Goal: Task Accomplishment & Management: Complete application form

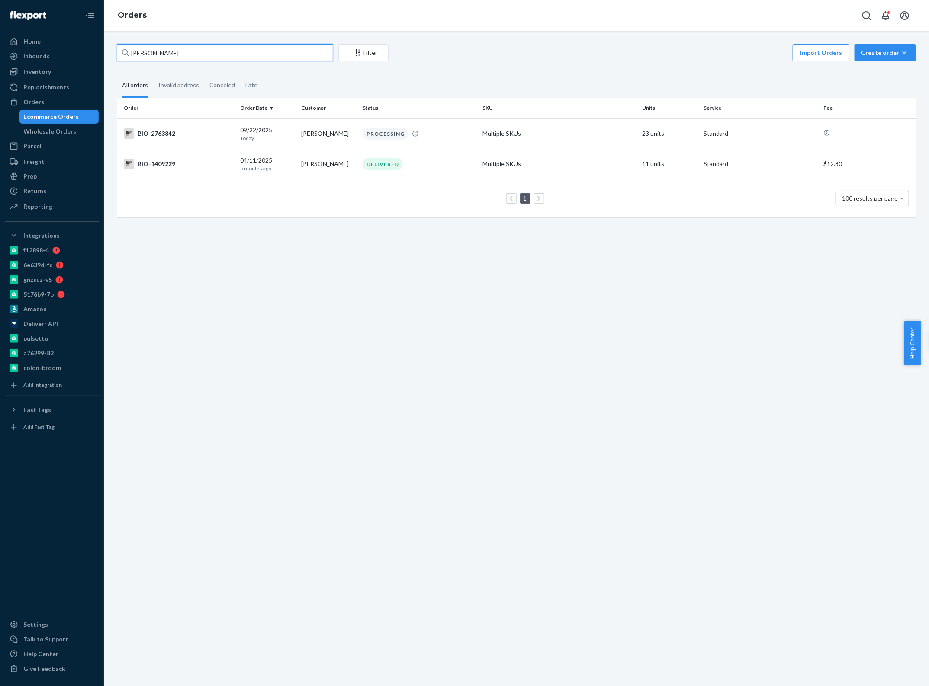
click at [225, 55] on input "[PERSON_NAME]" at bounding box center [225, 52] width 216 height 17
paste input "2702968"
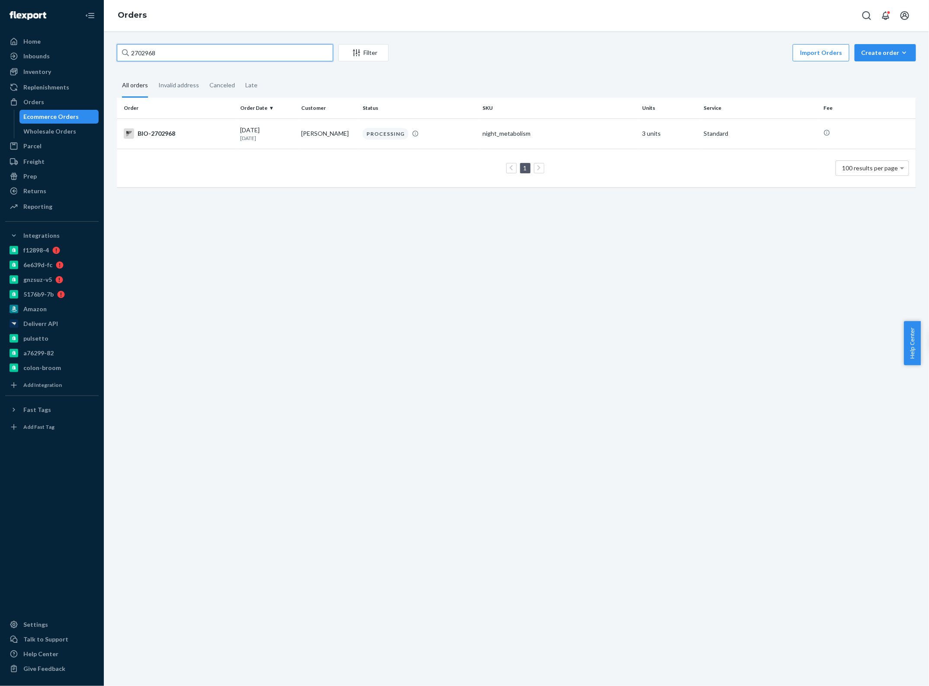
click at [182, 52] on input "2702968" at bounding box center [225, 52] width 216 height 17
click at [167, 55] on input "2702968" at bounding box center [225, 52] width 216 height 17
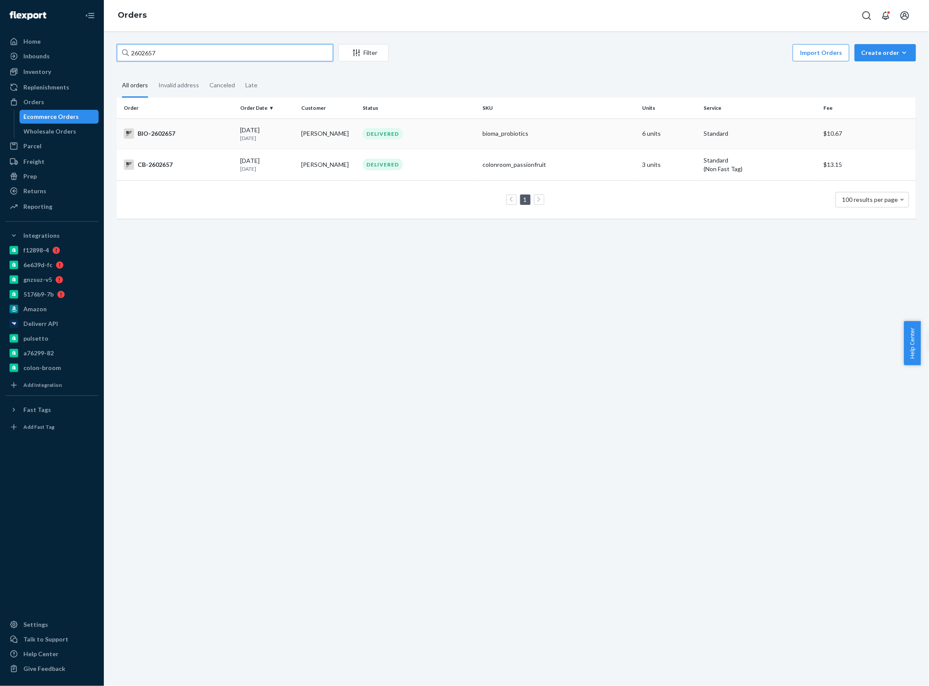
type input "2602657"
click at [288, 135] on p "[DATE]" at bounding box center [267, 138] width 54 height 7
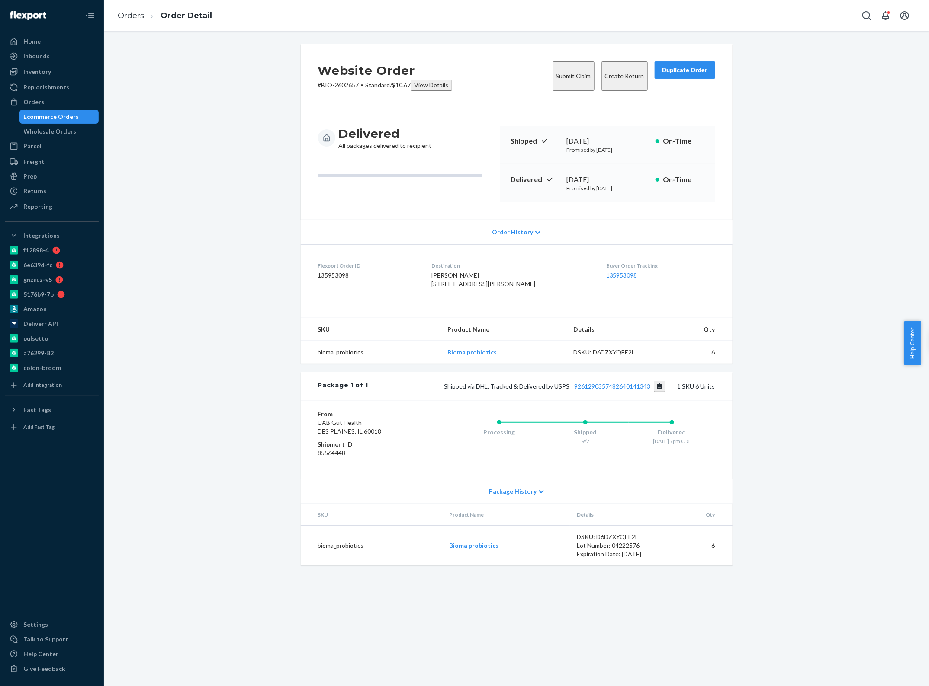
click at [552, 73] on button "Submit Claim" at bounding box center [573, 75] width 42 height 29
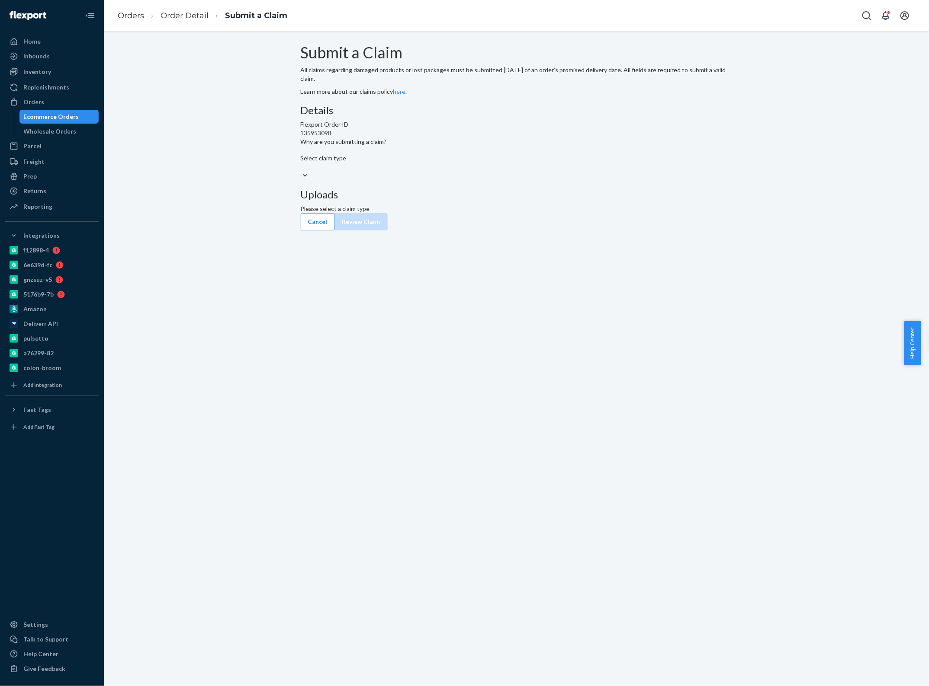
click at [445, 171] on div "Select claim type" at bounding box center [517, 162] width 432 height 17
click at [301, 171] on input "Why are you submitting a claim? Select claim type" at bounding box center [301, 167] width 1 height 9
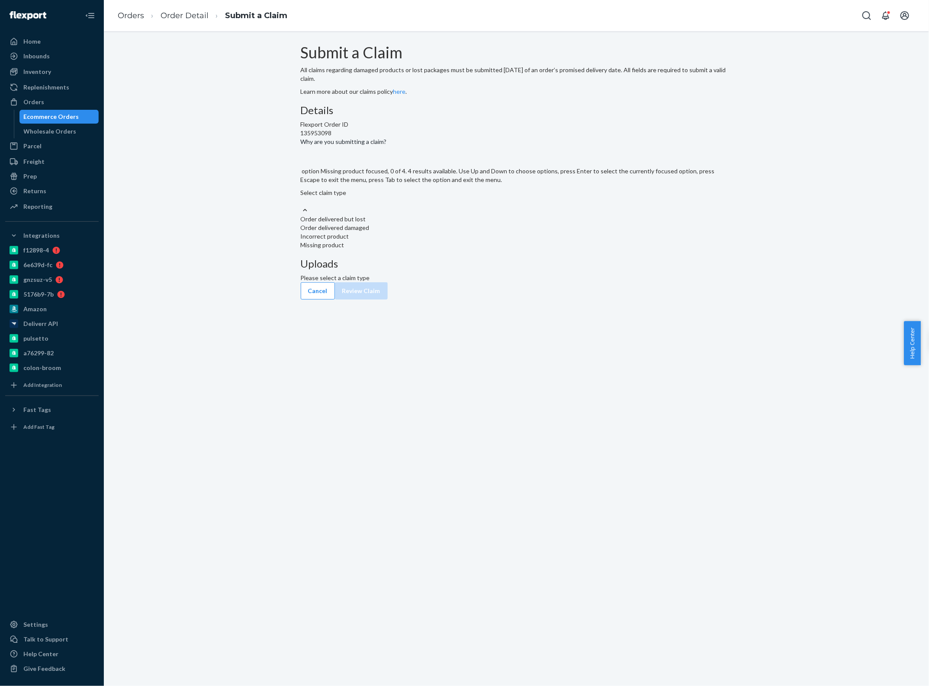
click at [431, 250] on div "Missing product" at bounding box center [517, 245] width 432 height 9
click at [301, 206] on input "Why are you submitting a claim? option Missing product focused, 0 of 4. 4 resul…" at bounding box center [301, 201] width 1 height 9
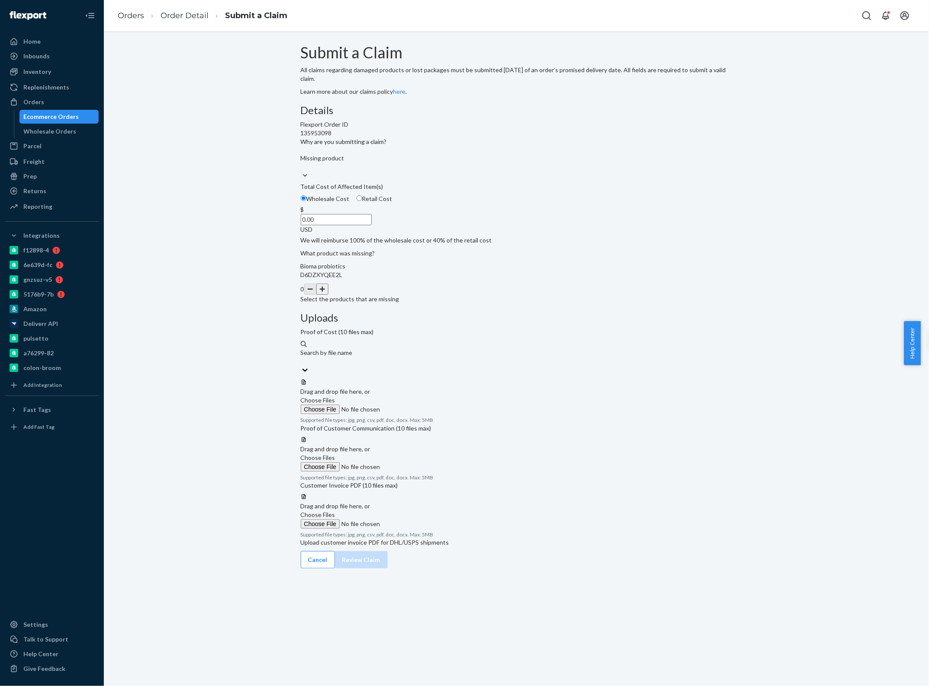
click at [328, 295] on button "button" at bounding box center [322, 289] width 12 height 11
click at [372, 225] on input "0.00" at bounding box center [336, 219] width 71 height 11
type input "69.36"
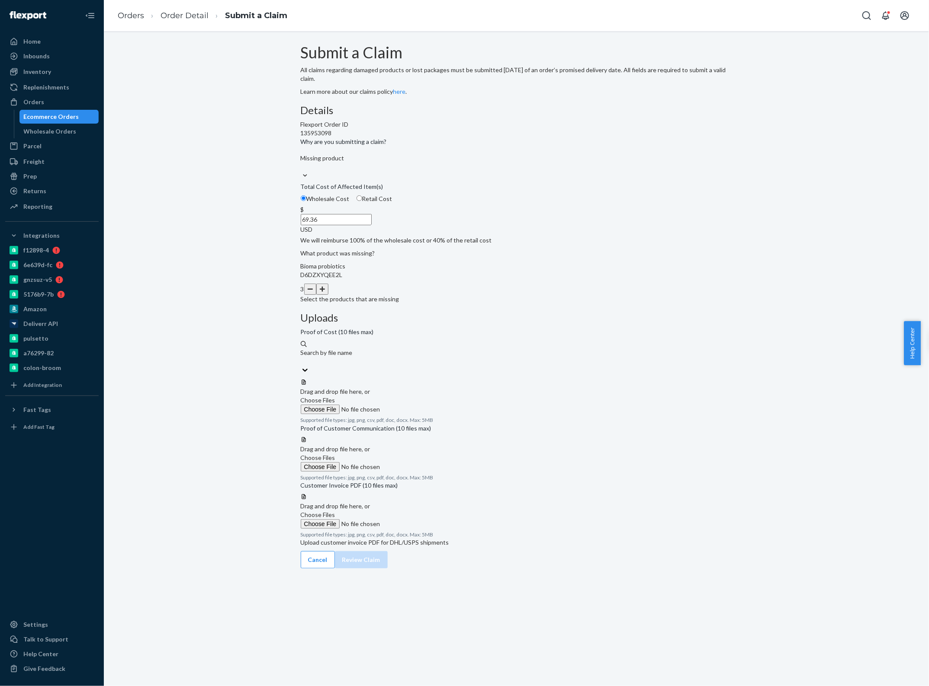
click at [418, 396] on label "Choose Files" at bounding box center [360, 405] width 118 height 18
click at [418, 405] on input "Choose Files" at bounding box center [360, 410] width 118 height 10
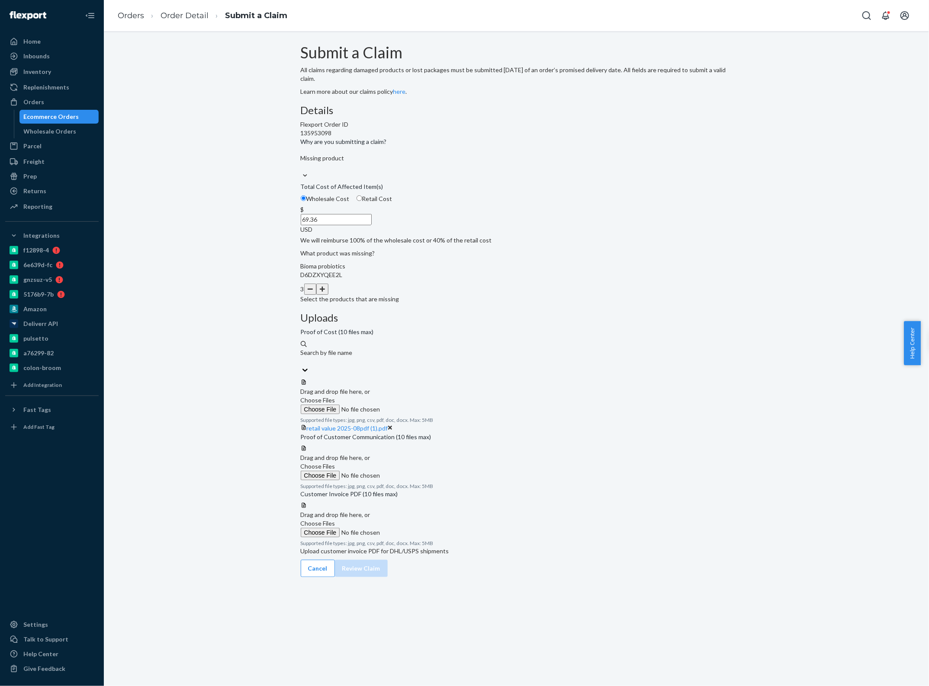
click at [335, 463] on span "Choose Files" at bounding box center [318, 466] width 35 height 7
click at [418, 471] on input "Choose Files" at bounding box center [360, 476] width 118 height 10
click at [335, 463] on span "Choose Files" at bounding box center [318, 466] width 35 height 7
click at [418, 471] on input "Choose Files" at bounding box center [360, 476] width 118 height 10
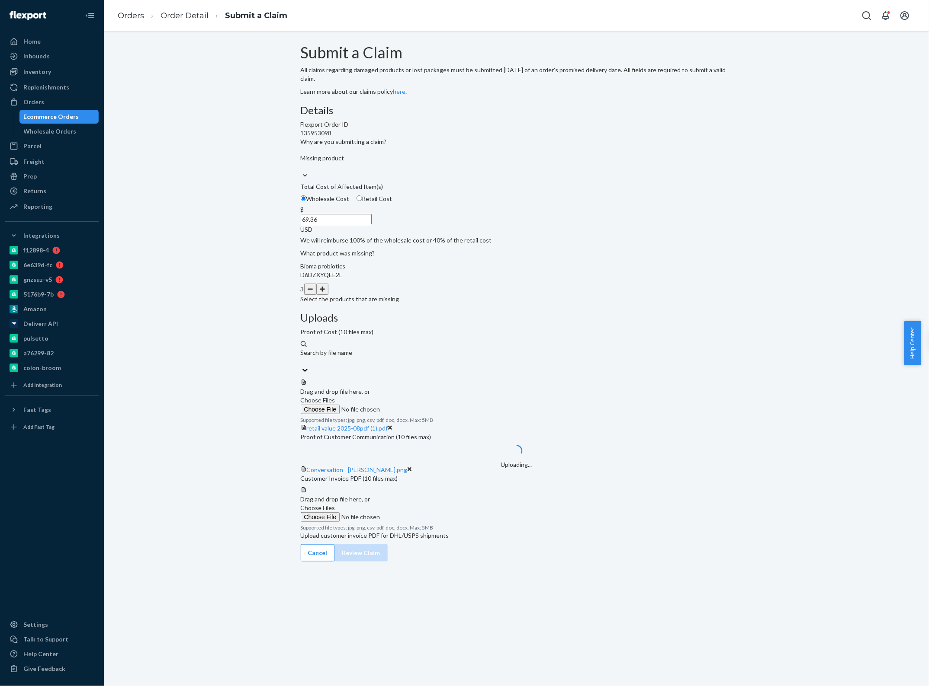
click at [418, 522] on label "Choose Files" at bounding box center [360, 513] width 118 height 18
click at [418, 522] on input "Choose Files" at bounding box center [360, 518] width 118 height 10
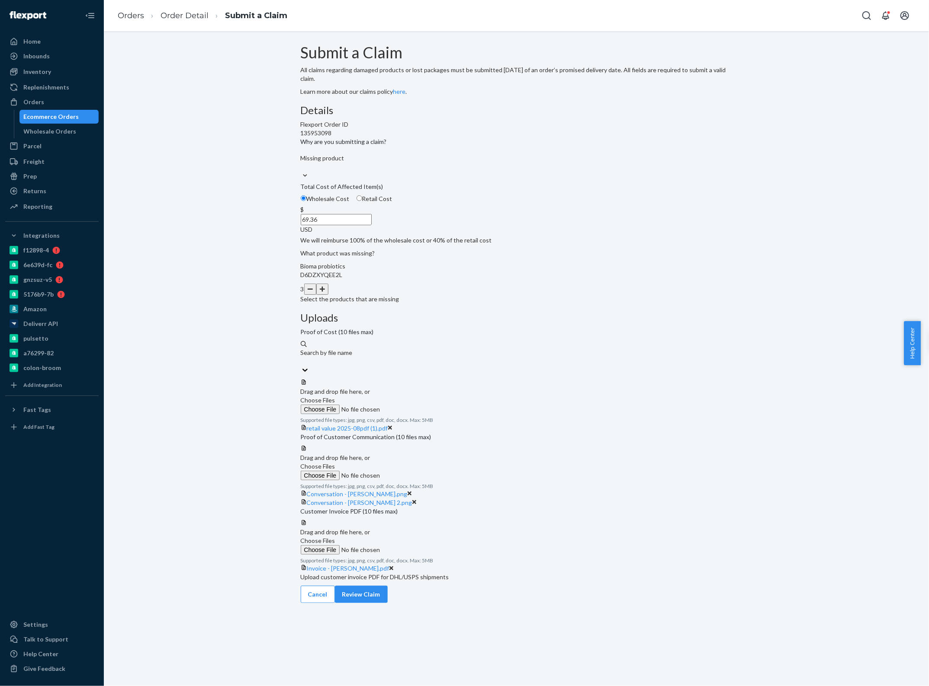
scroll to position [4, 0]
click at [388, 603] on button "Review Claim" at bounding box center [361, 594] width 53 height 17
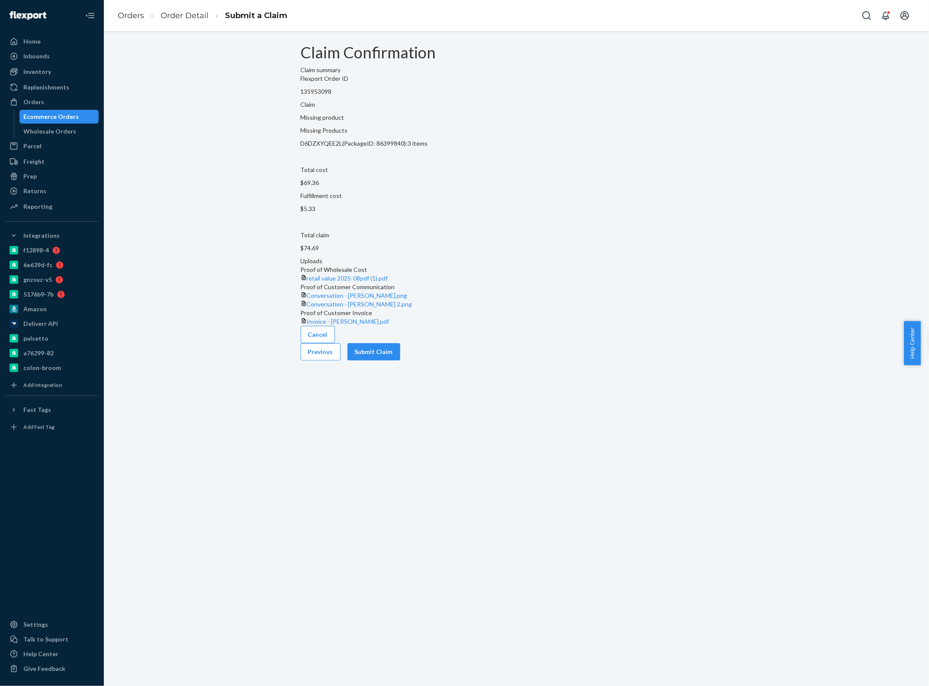
scroll to position [0, 0]
click at [400, 361] on button "Submit Claim" at bounding box center [373, 351] width 53 height 17
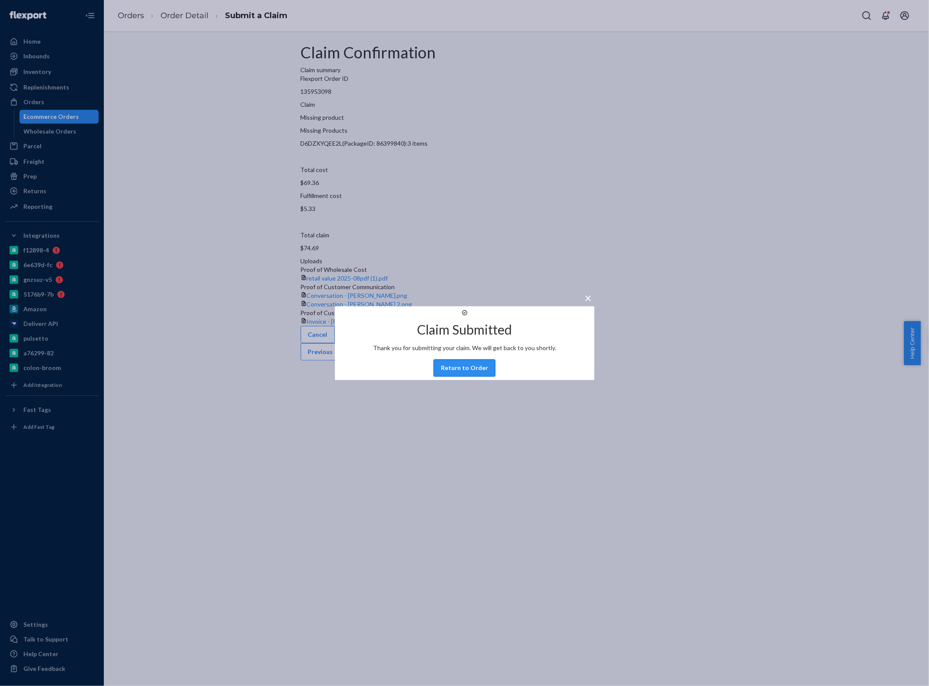
click at [455, 377] on button "Return to Order" at bounding box center [464, 367] width 62 height 17
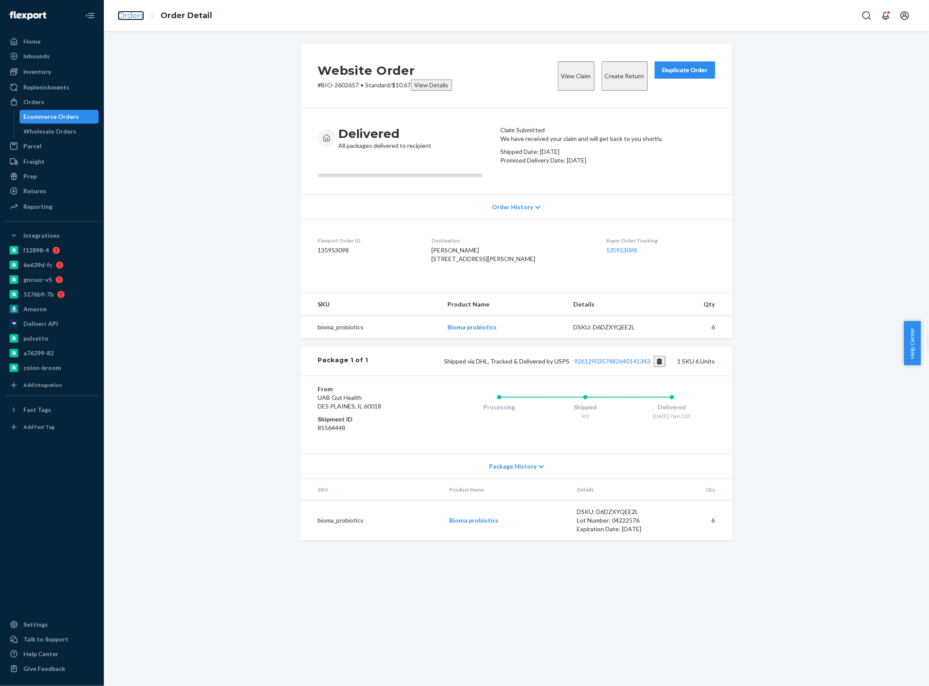
click at [128, 14] on link "Orders" at bounding box center [131, 16] width 26 height 10
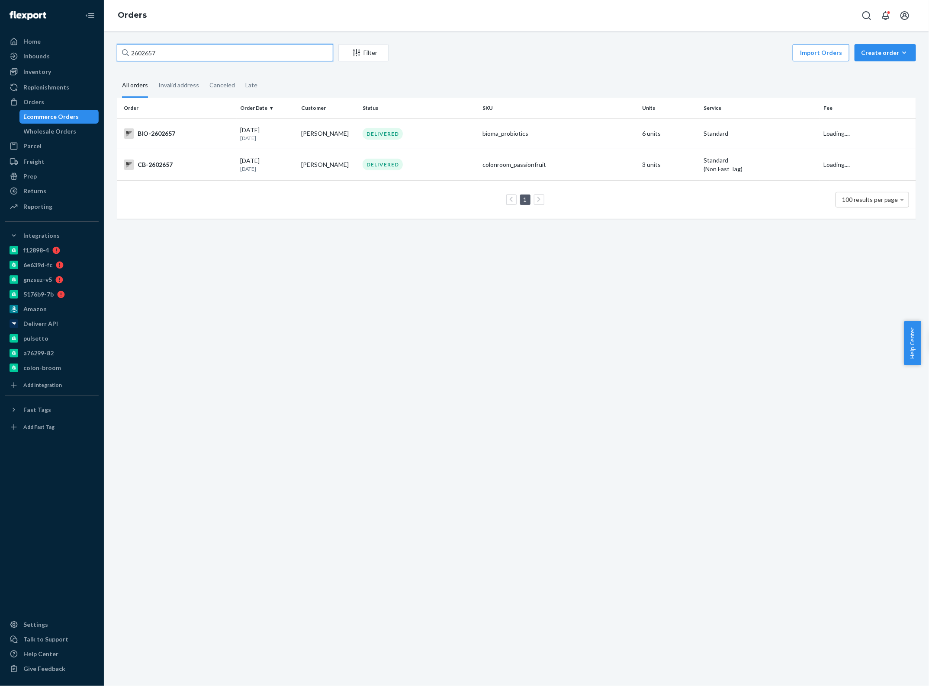
click at [218, 56] on input "2602657" at bounding box center [225, 52] width 216 height 17
click at [215, 56] on input "2602657" at bounding box center [225, 52] width 216 height 17
type input "2689767"
click at [321, 132] on td "[PERSON_NAME]" at bounding box center [328, 134] width 61 height 30
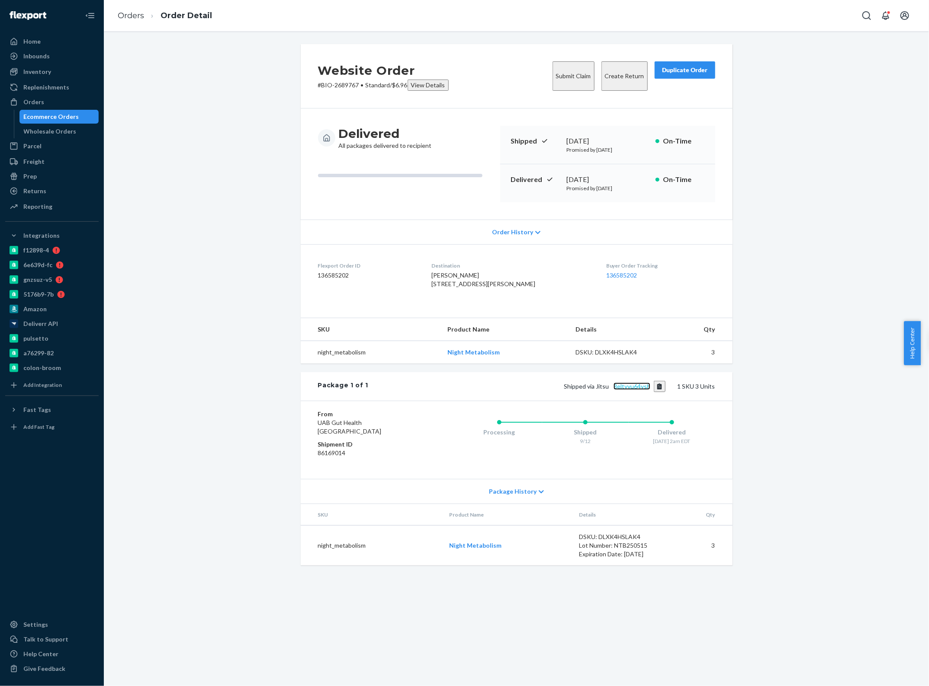
click at [632, 390] on link "8eltyyu64ysh" at bounding box center [631, 386] width 37 height 7
